Goal: Find specific page/section: Find specific page/section

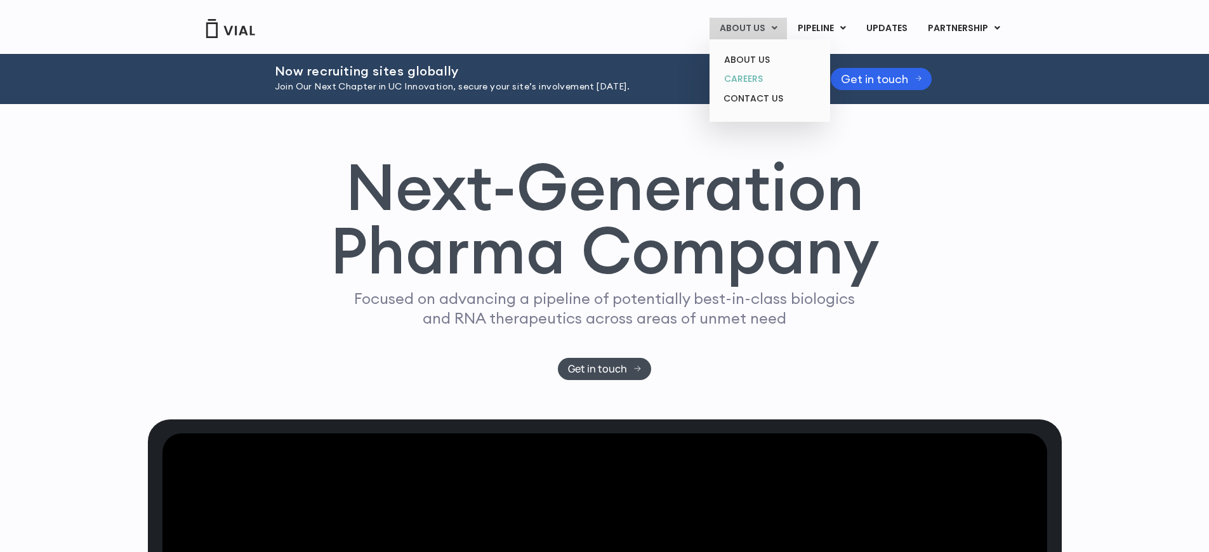
click at [759, 74] on link "CAREERS" at bounding box center [769, 79] width 111 height 20
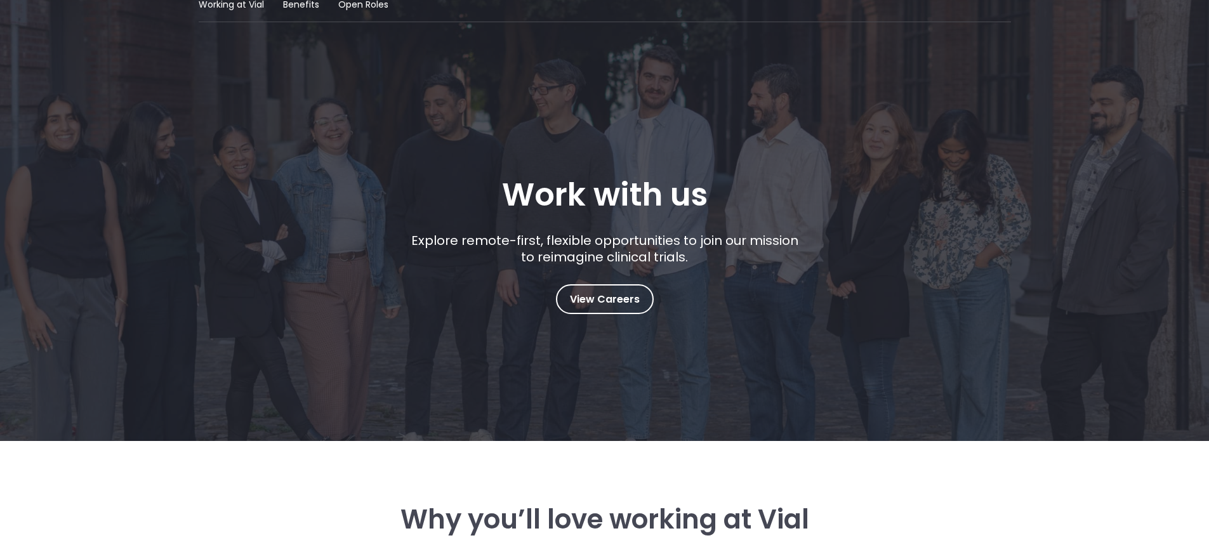
scroll to position [91, 0]
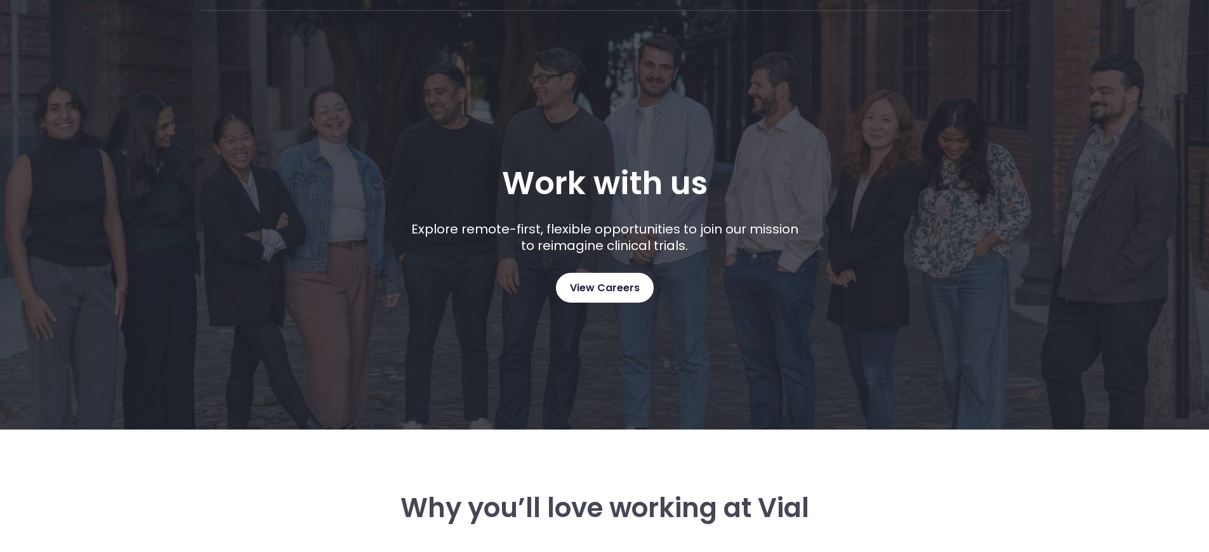
click at [570, 286] on span "View Careers" at bounding box center [605, 288] width 70 height 16
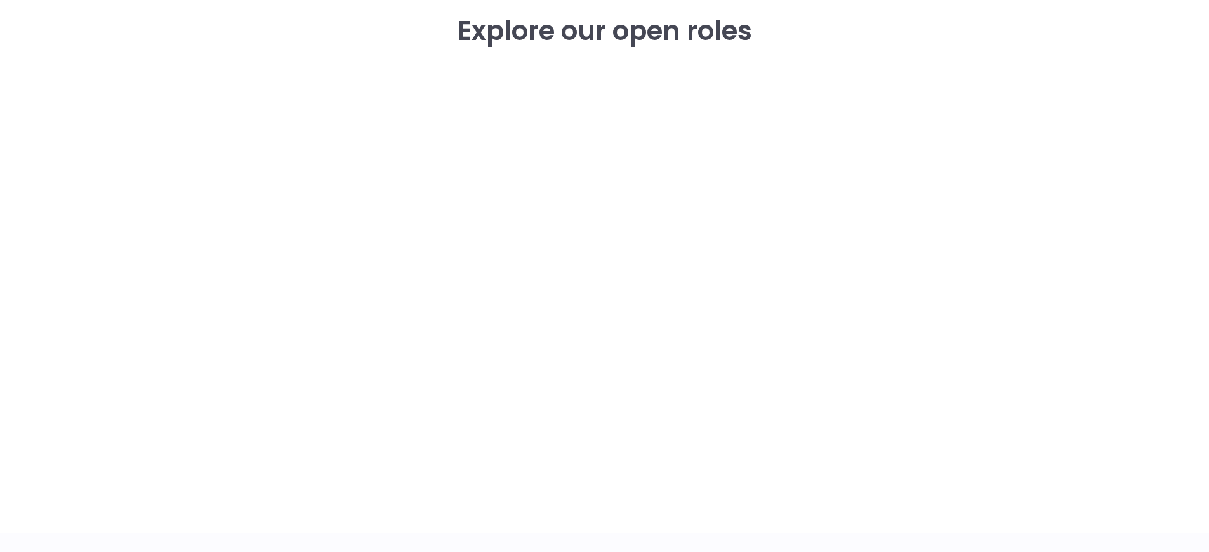
scroll to position [1835, 0]
